Goal: Information Seeking & Learning: Learn about a topic

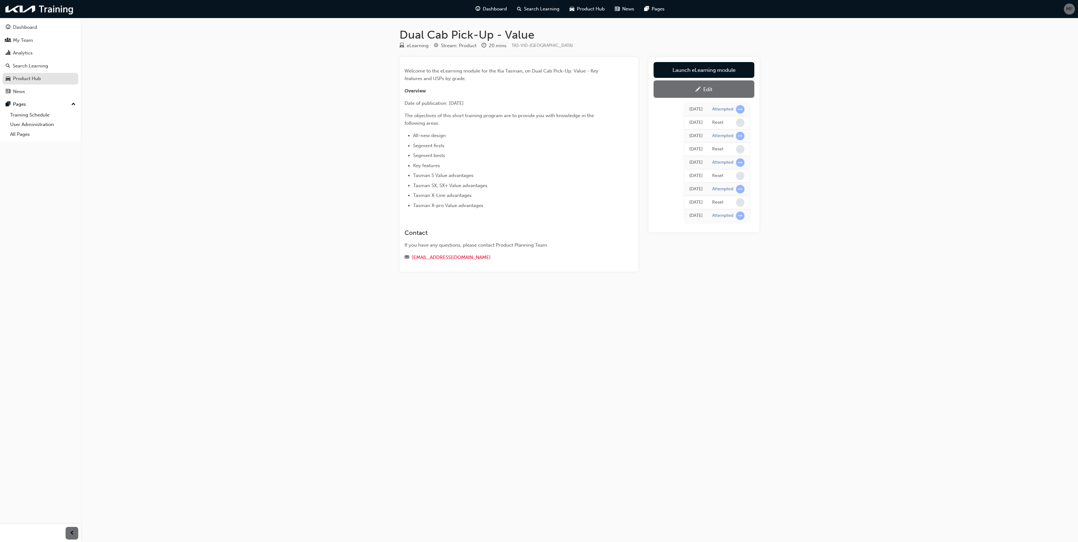
click at [30, 80] on div "Product Hub" at bounding box center [27, 78] width 28 height 7
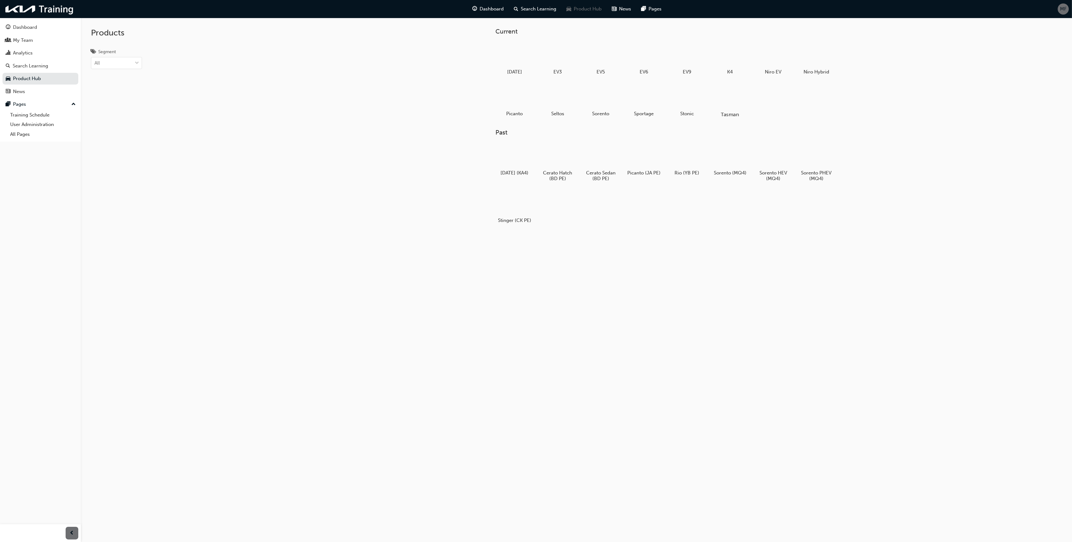
click at [729, 97] on div at bounding box center [729, 96] width 35 height 25
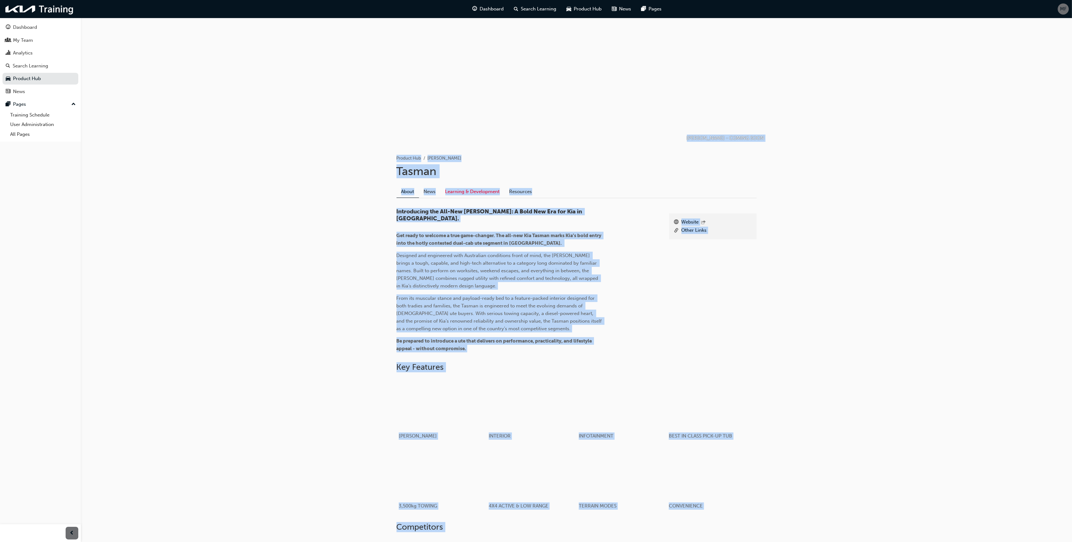
click at [479, 188] on link "Learning & Development" at bounding box center [472, 192] width 64 height 12
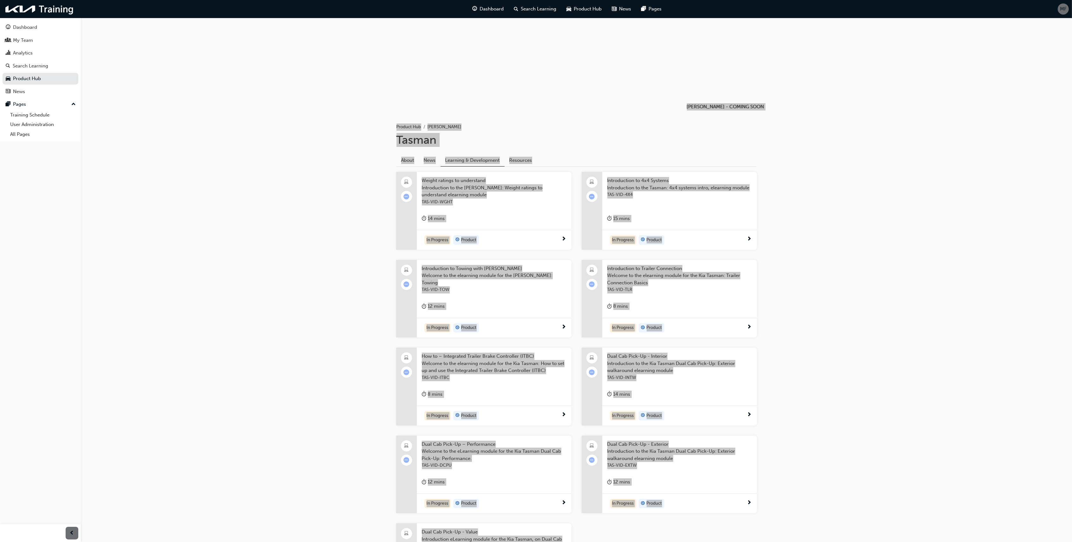
scroll to position [127, 0]
